Goal: Obtain resource: Download file/media

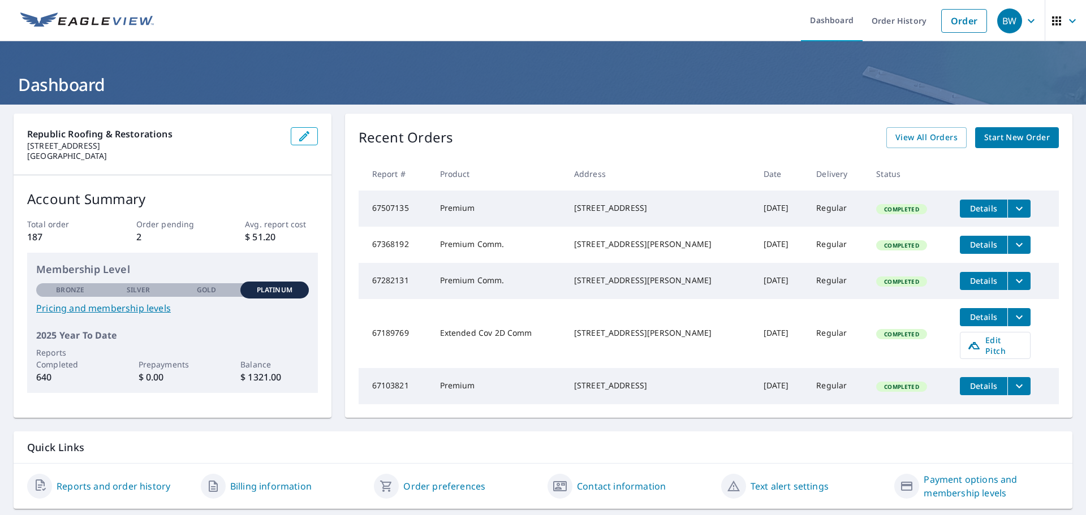
click at [1014, 324] on icon "filesDropdownBtn-67189769" at bounding box center [1019, 317] width 14 height 14
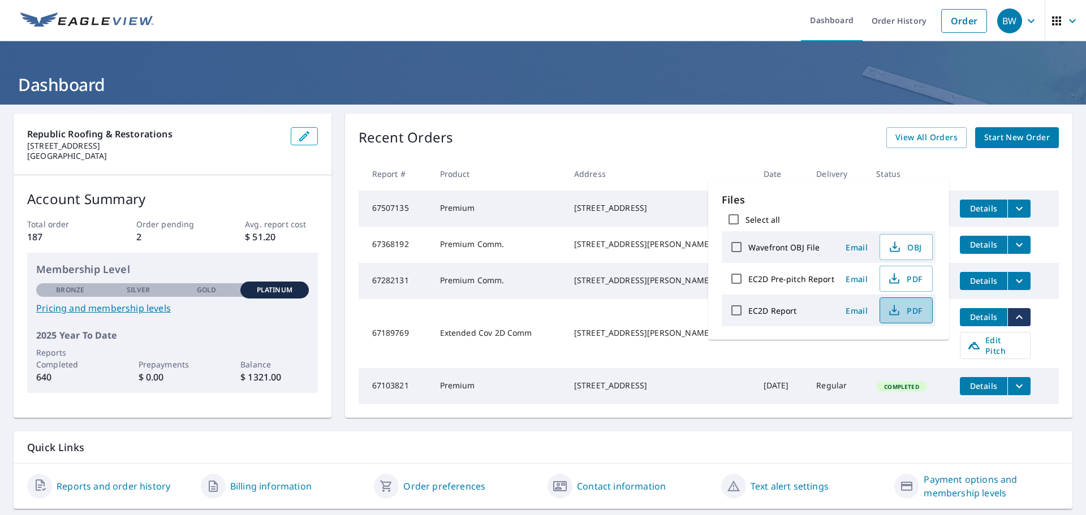
click at [910, 312] on span "PDF" at bounding box center [905, 311] width 36 height 14
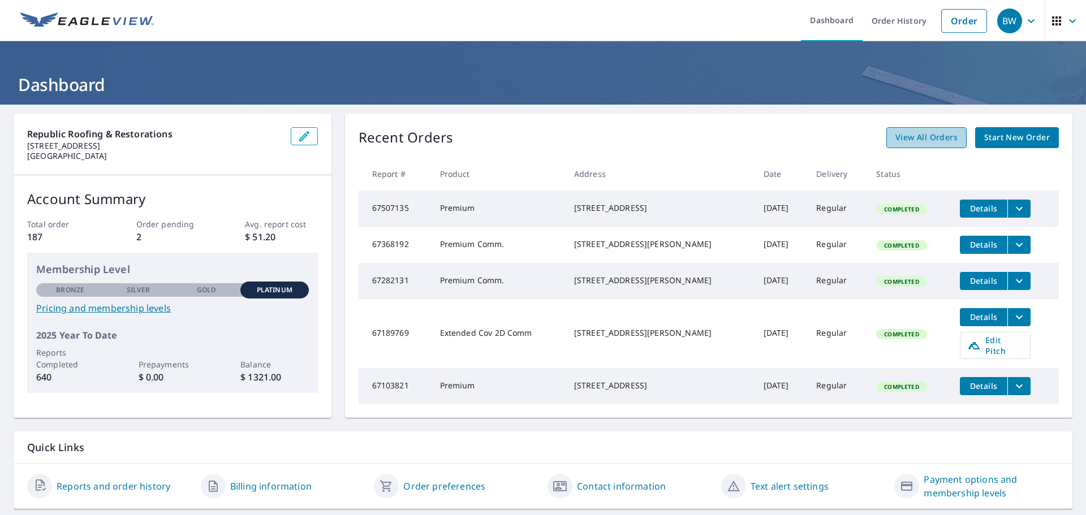
click at [915, 140] on span "View All Orders" at bounding box center [926, 138] width 62 height 14
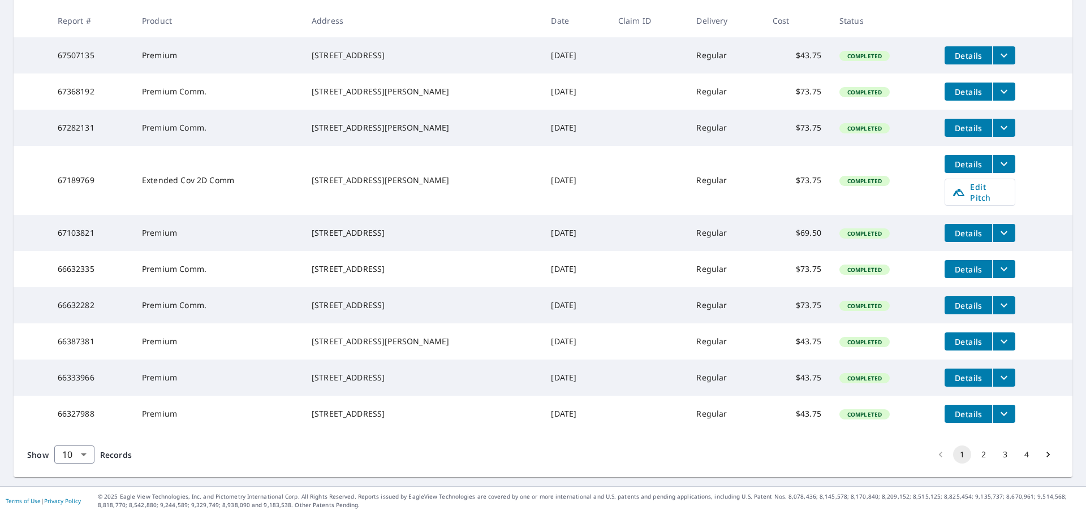
scroll to position [246, 0]
click at [976, 452] on button "2" at bounding box center [983, 455] width 18 height 18
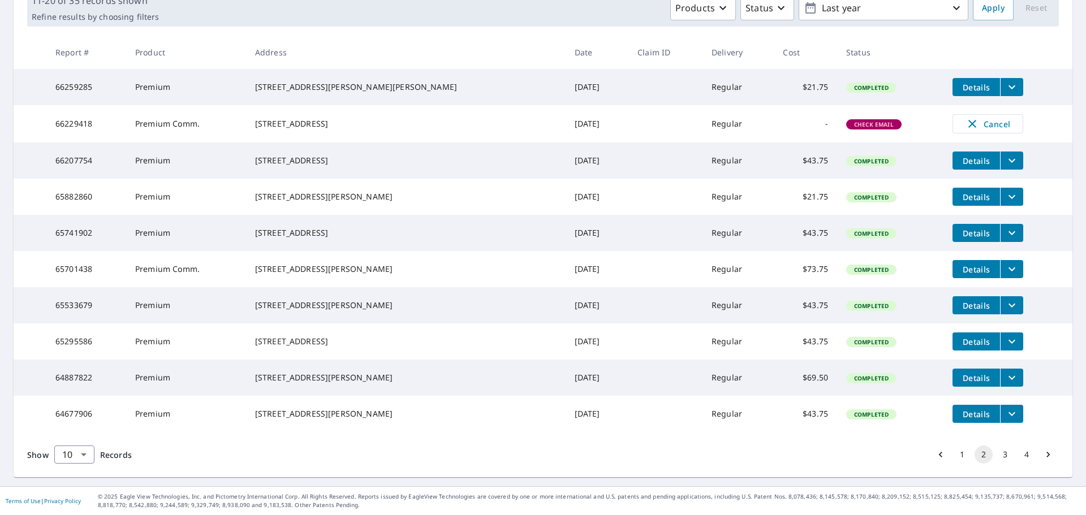
scroll to position [226, 0]
click at [996, 455] on button "3" at bounding box center [1005, 455] width 18 height 18
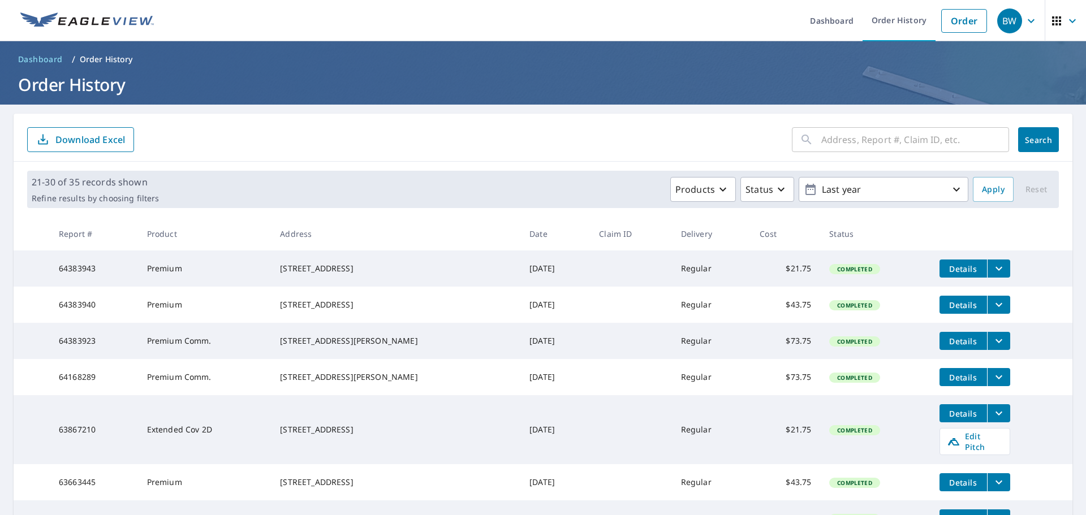
click at [992, 271] on icon "filesDropdownBtn-64383943" at bounding box center [999, 269] width 14 height 14
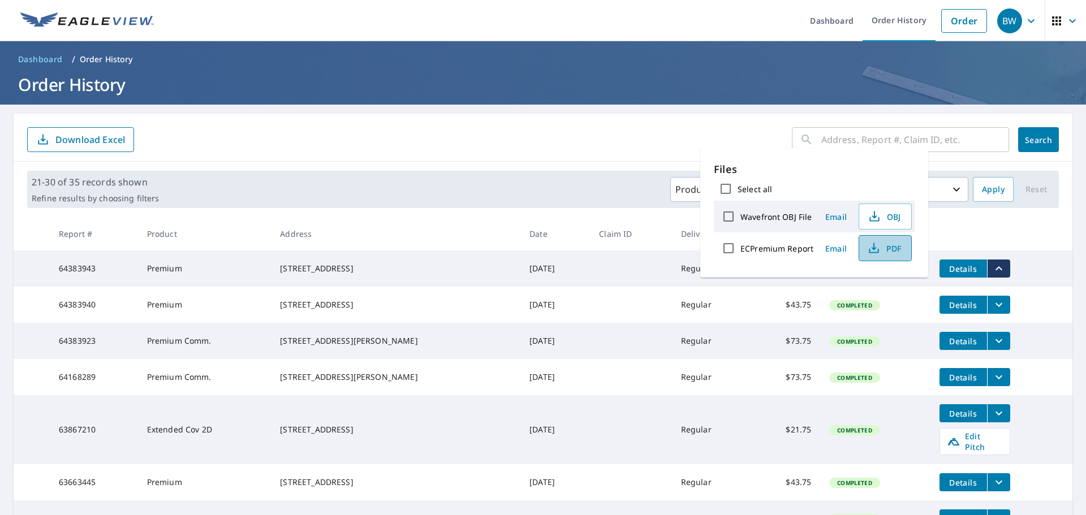
click at [897, 248] on span "PDF" at bounding box center [884, 248] width 36 height 14
